Goal: Task Accomplishment & Management: Use online tool/utility

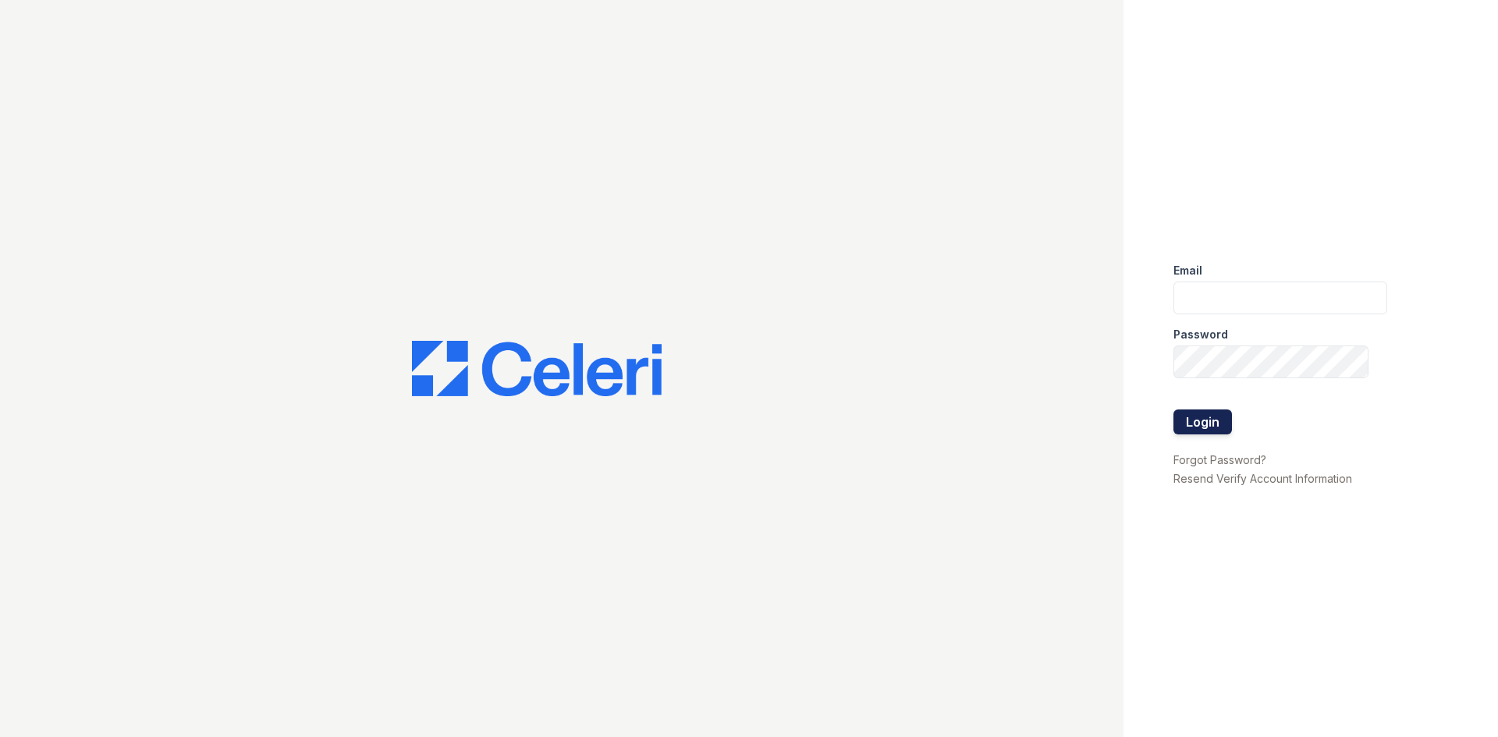
type input "grosariogaro@trinity-pm.com"
click at [1216, 425] on button "Login" at bounding box center [1203, 422] width 59 height 25
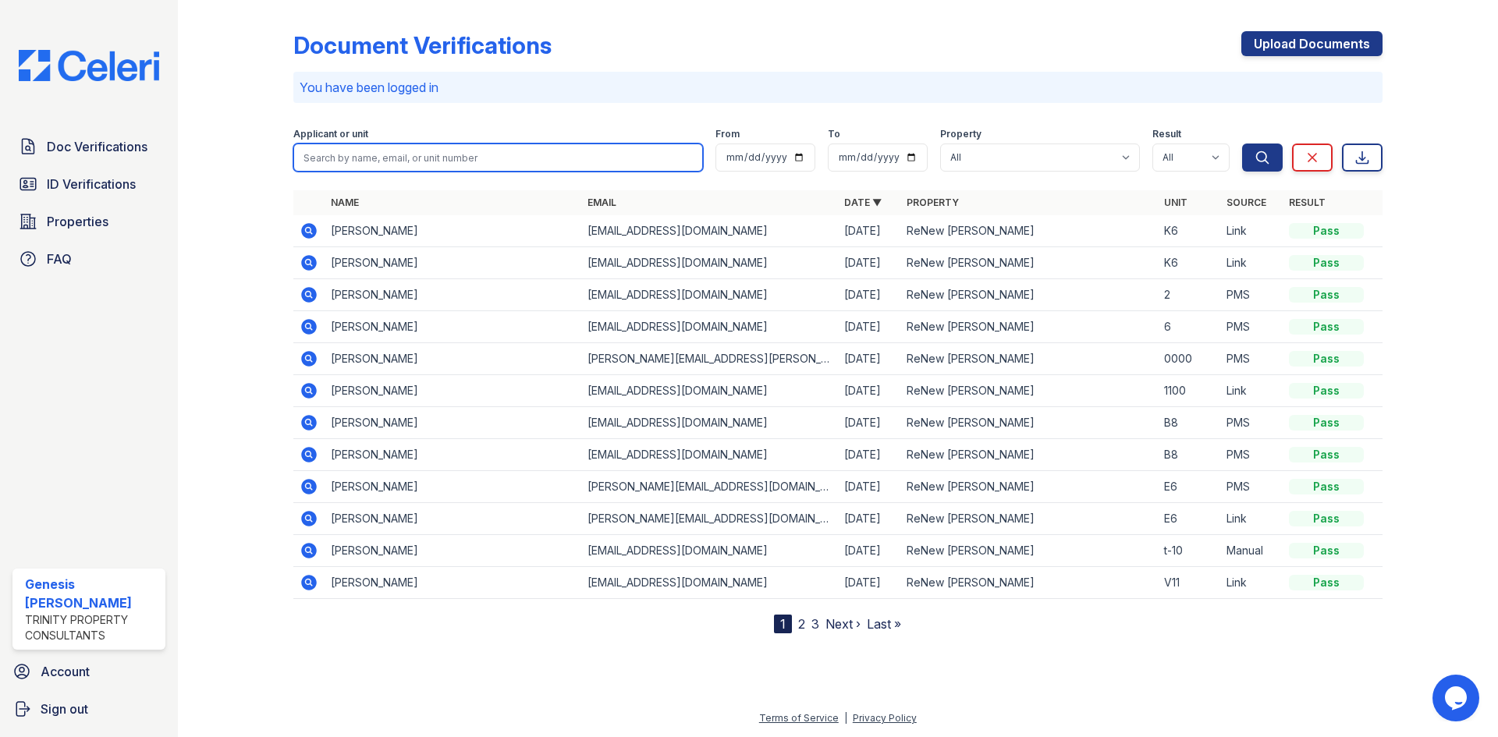
click at [551, 152] on input "search" at bounding box center [498, 158] width 410 height 28
type input "keon"
click at [1242, 144] on button "Search" at bounding box center [1262, 158] width 41 height 28
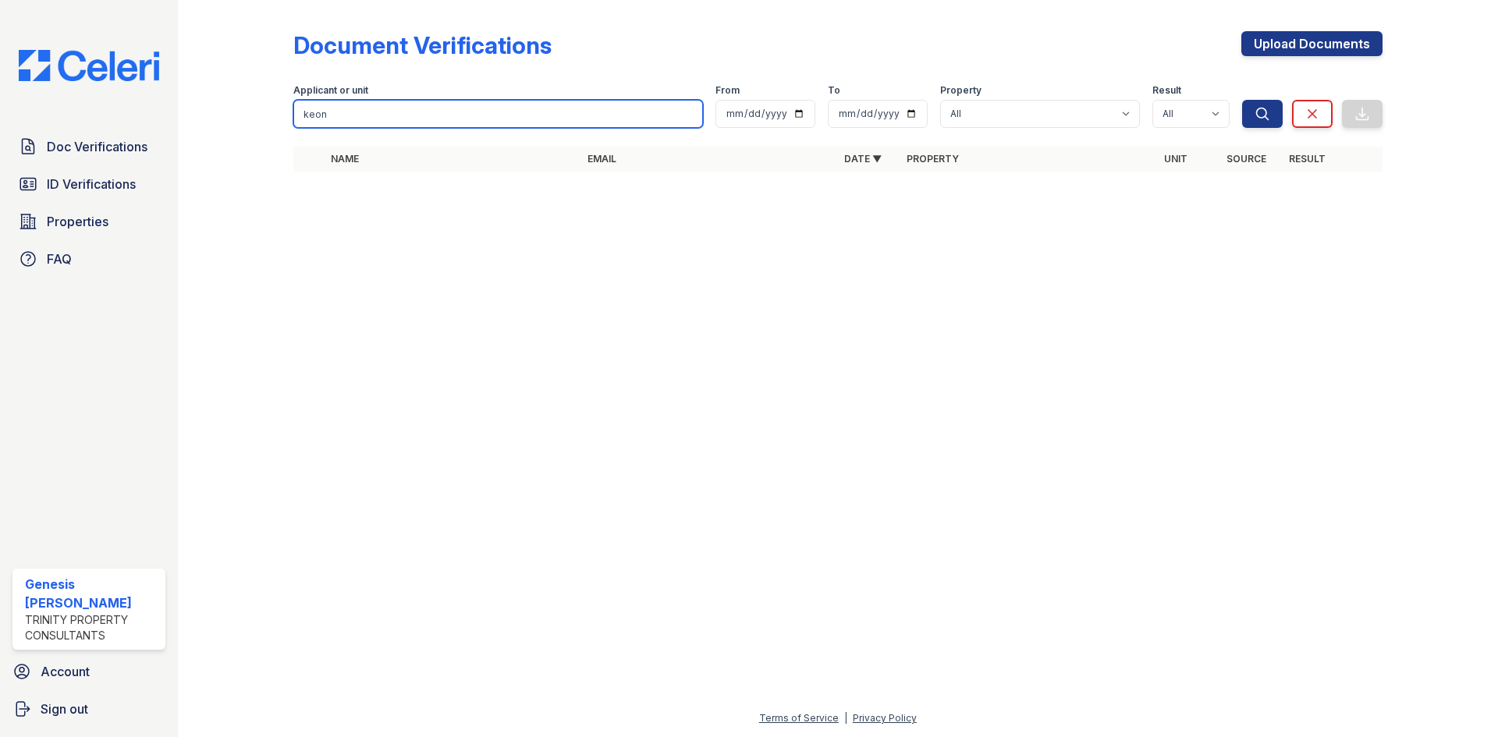
drag, startPoint x: 565, startPoint y: 113, endPoint x: 203, endPoint y: 60, distance: 366.0
click at [203, 60] on div "Document Verifications Upload Documents Filter Applicant or unit [GEOGRAPHIC_DA…" at bounding box center [838, 106] width 1270 height 212
click at [492, 301] on div at bounding box center [838, 460] width 1270 height 497
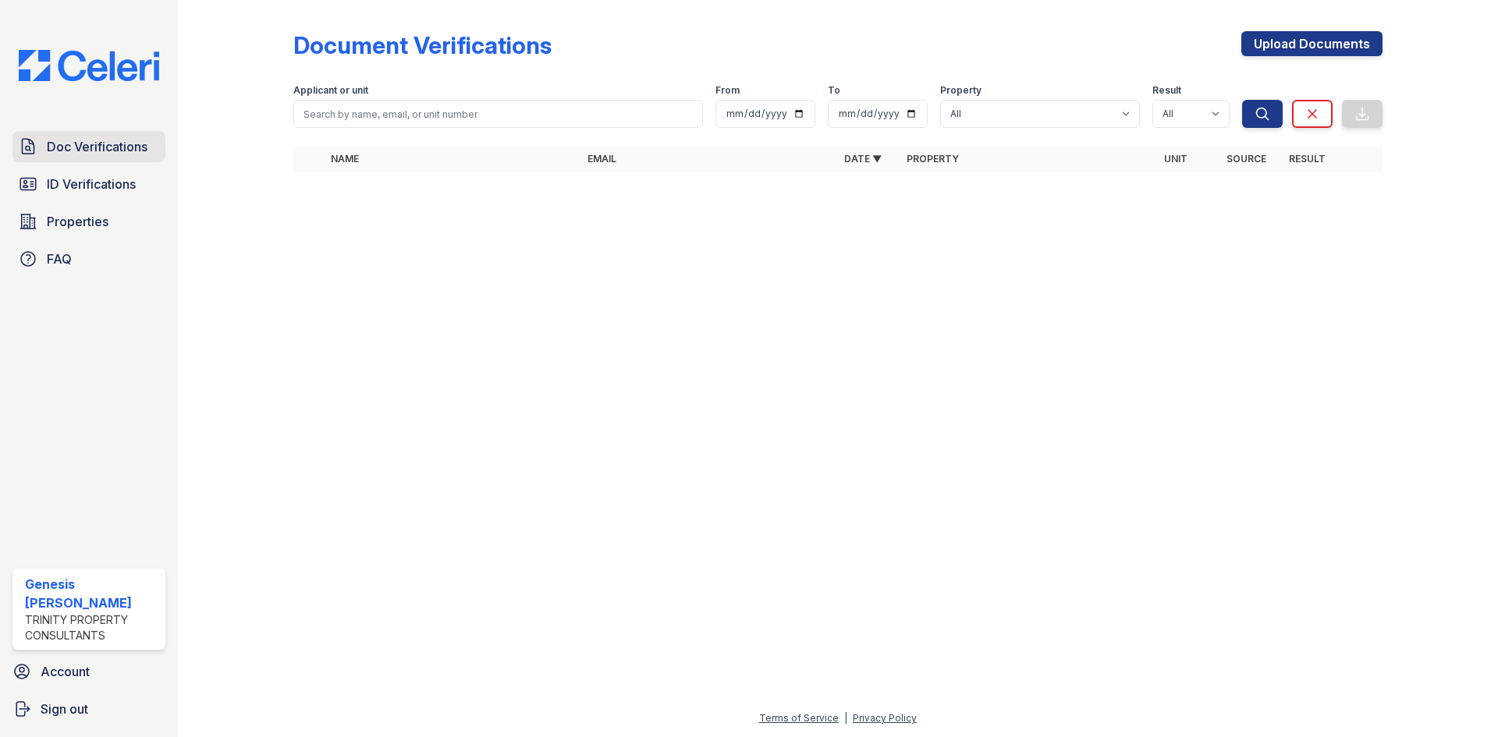
click at [105, 135] on link "Doc Verifications" at bounding box center [88, 146] width 153 height 31
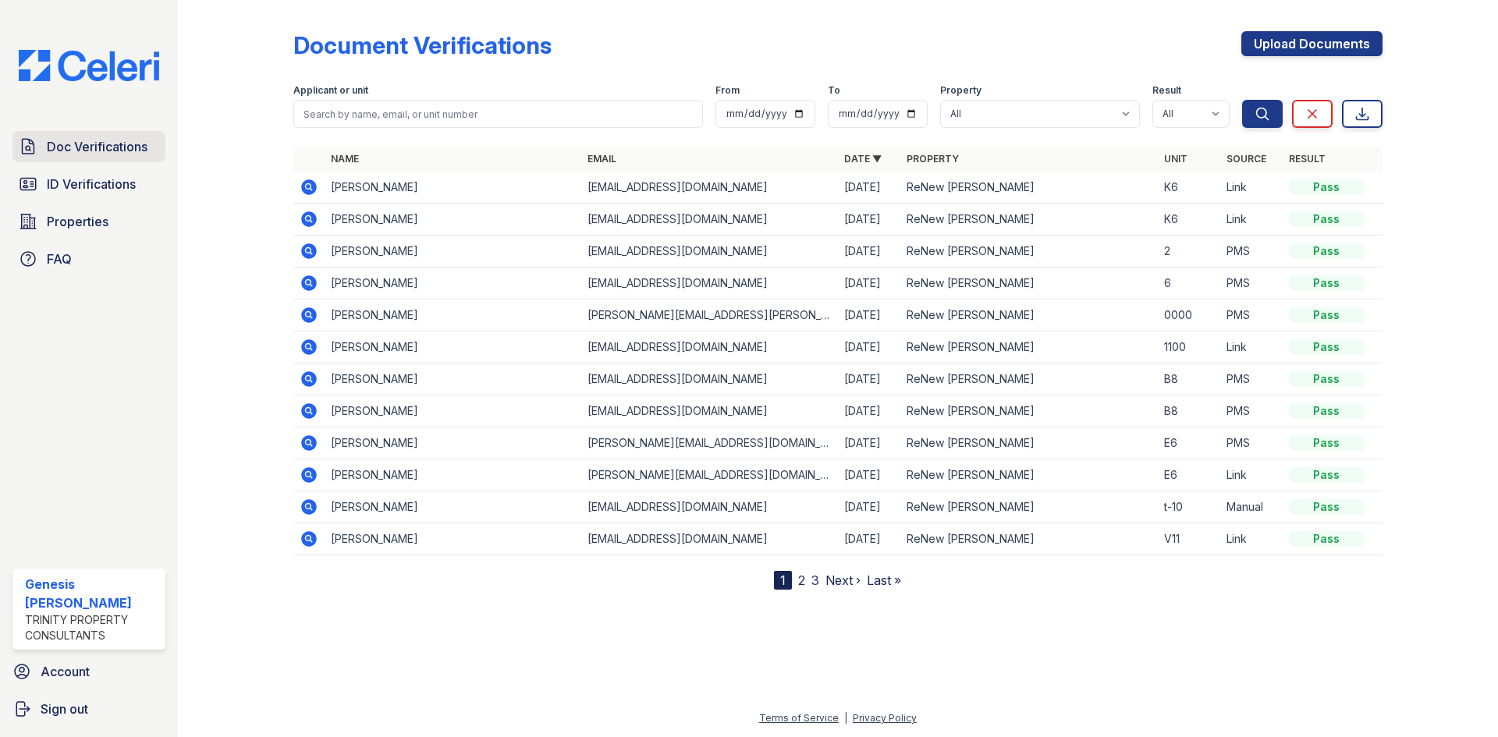
click at [129, 147] on span "Doc Verifications" at bounding box center [97, 146] width 101 height 19
click at [105, 208] on link "Properties" at bounding box center [88, 221] width 153 height 31
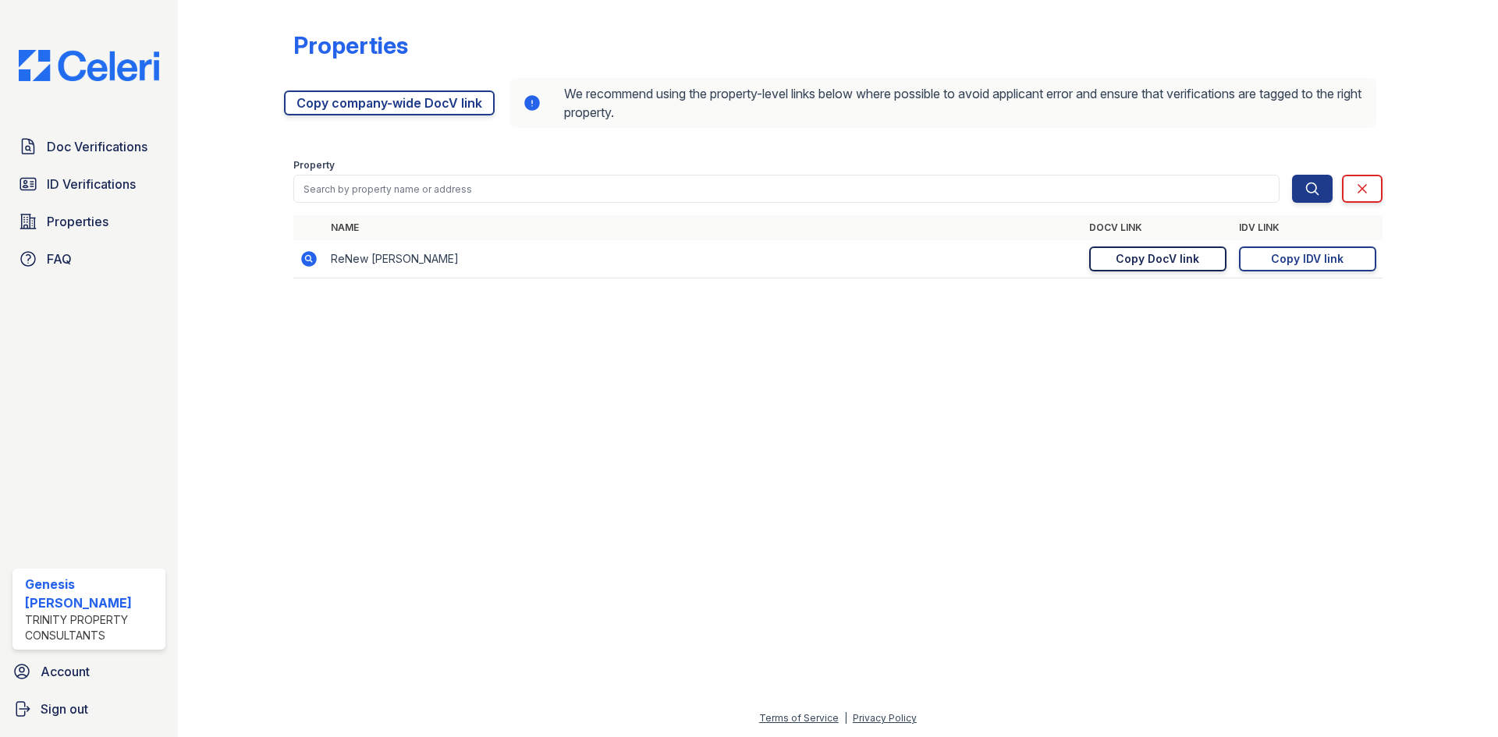
click at [1188, 265] on div "Copy DocV link" at bounding box center [1157, 259] width 83 height 16
click at [91, 136] on link "Doc Verifications" at bounding box center [88, 146] width 153 height 31
